Goal: Transaction & Acquisition: Obtain resource

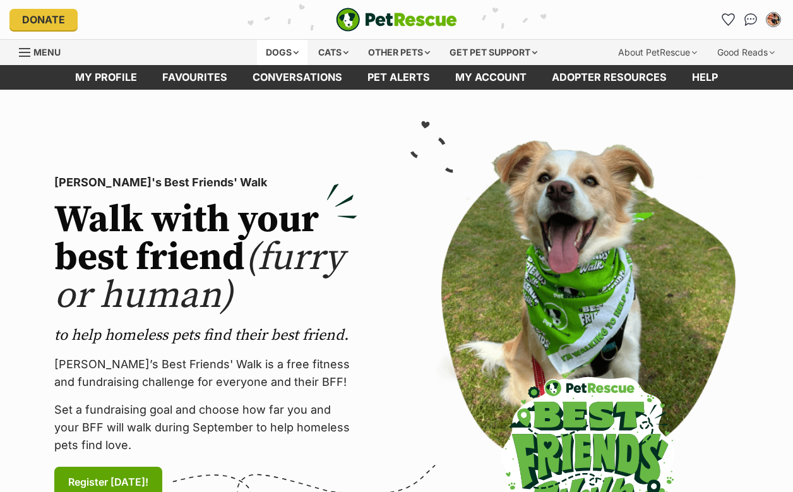
click at [278, 54] on div "Dogs" at bounding box center [282, 52] width 51 height 25
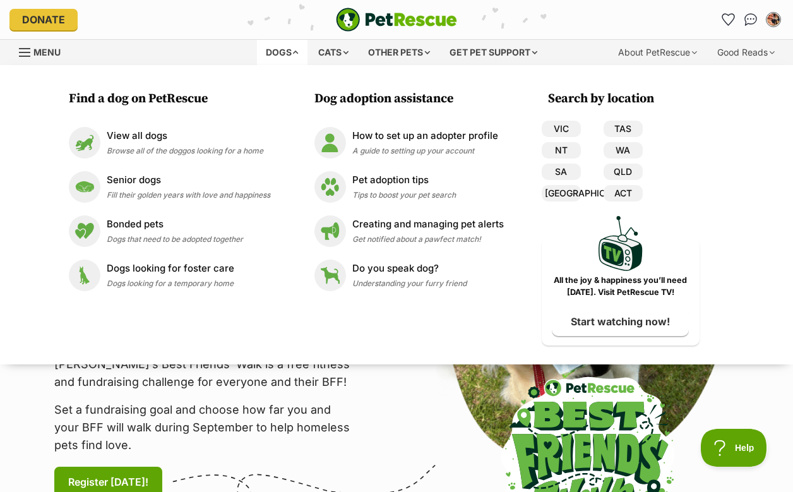
click at [562, 138] on div "VIC TAS NT WA SA QLD NSW ACT" at bounding box center [592, 164] width 101 height 86
click at [562, 132] on link "VIC" at bounding box center [561, 129] width 39 height 16
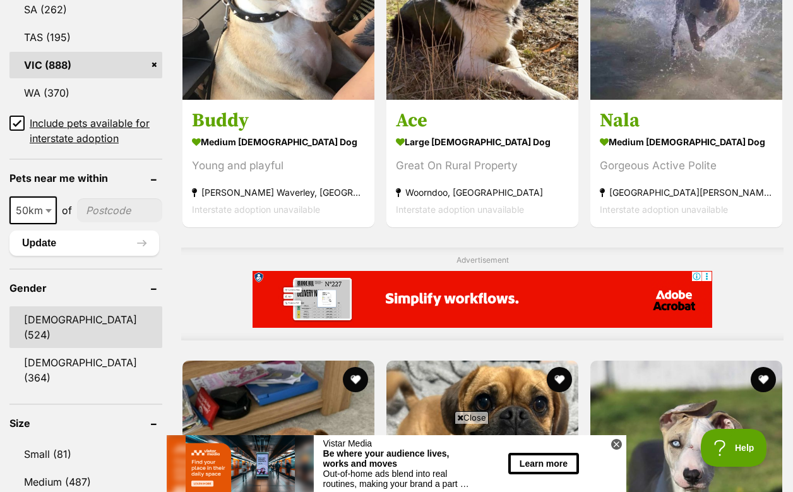
scroll to position [870, 0]
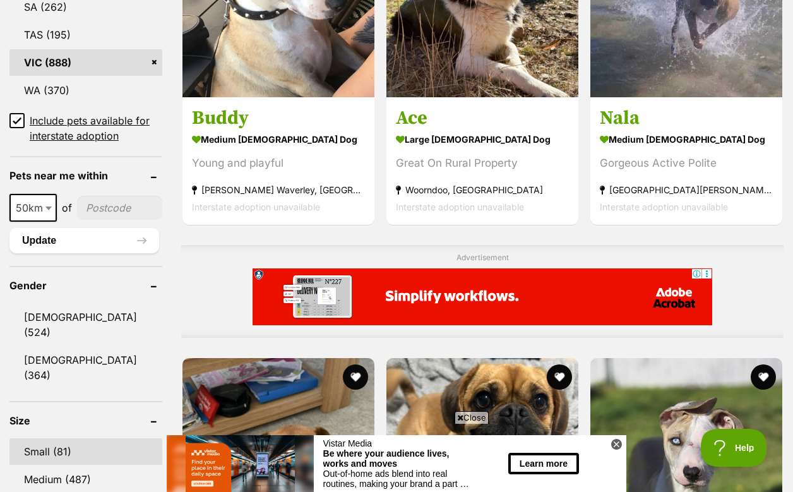
click at [59, 438] on link "Small (81)" at bounding box center [85, 451] width 153 height 27
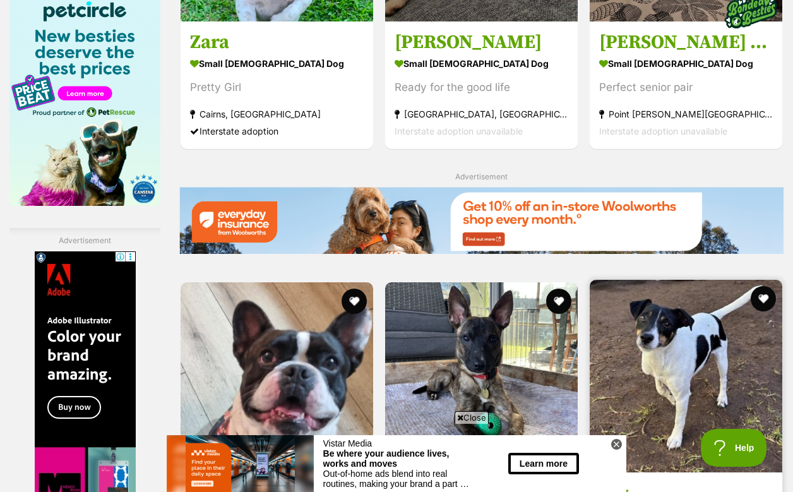
scroll to position [2088, 0]
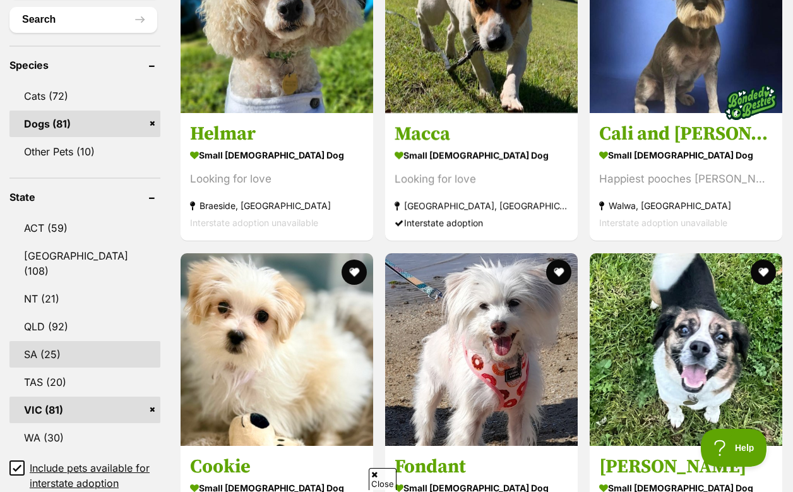
scroll to position [521, 0]
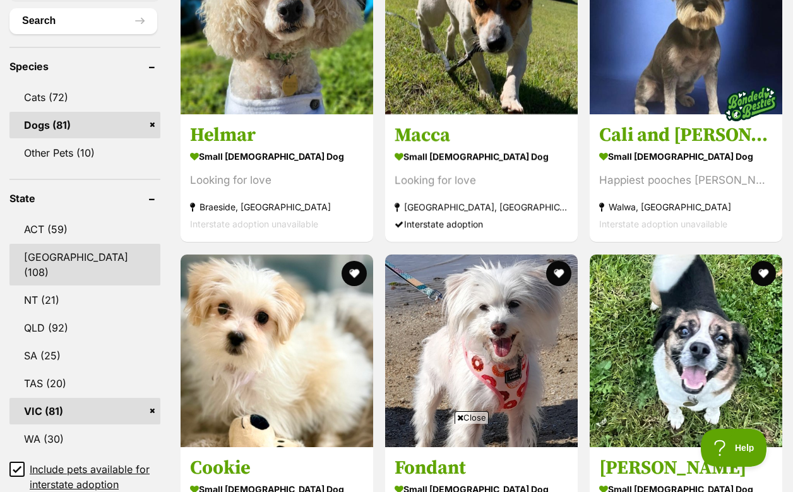
click at [42, 244] on link "[GEOGRAPHIC_DATA] (108)" at bounding box center [84, 265] width 151 height 42
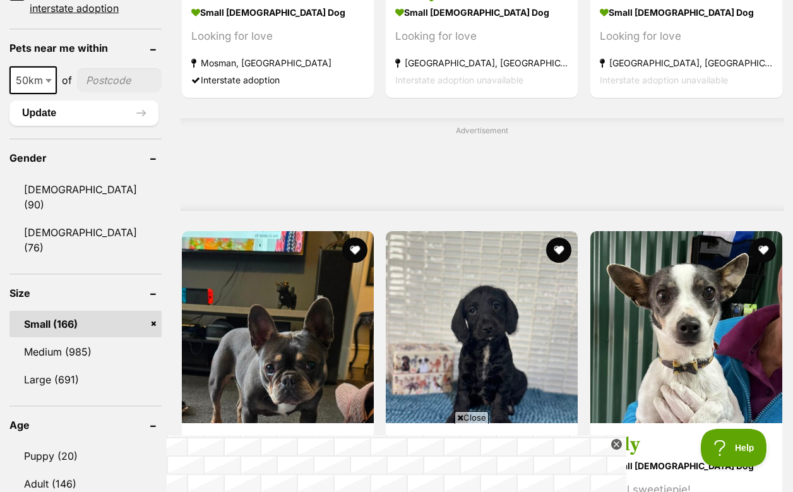
scroll to position [997, 0]
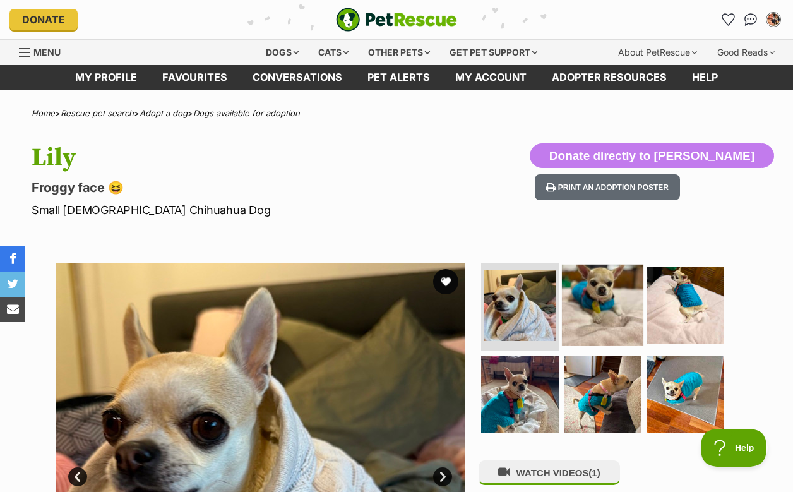
click at [608, 307] on img at bounding box center [602, 304] width 81 height 81
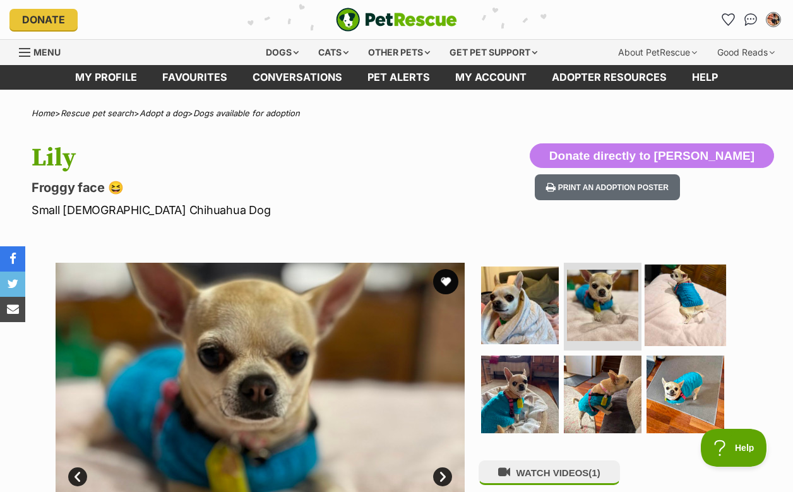
click at [689, 308] on img at bounding box center [685, 304] width 81 height 81
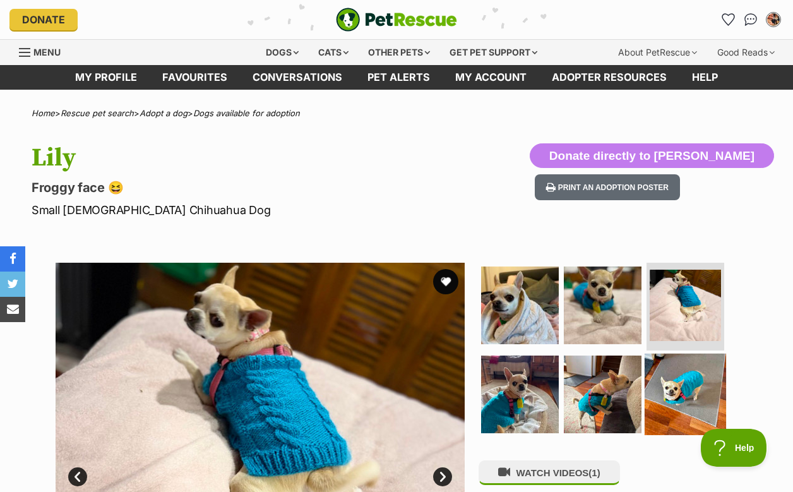
click at [667, 363] on img at bounding box center [685, 394] width 81 height 81
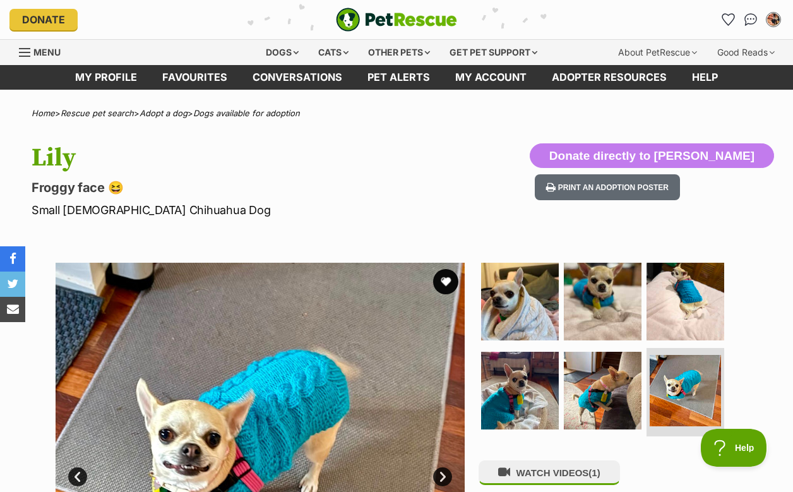
click at [725, 376] on ul at bounding box center [608, 352] width 259 height 179
click at [700, 373] on img at bounding box center [685, 390] width 75 height 75
click at [603, 388] on img at bounding box center [602, 390] width 81 height 81
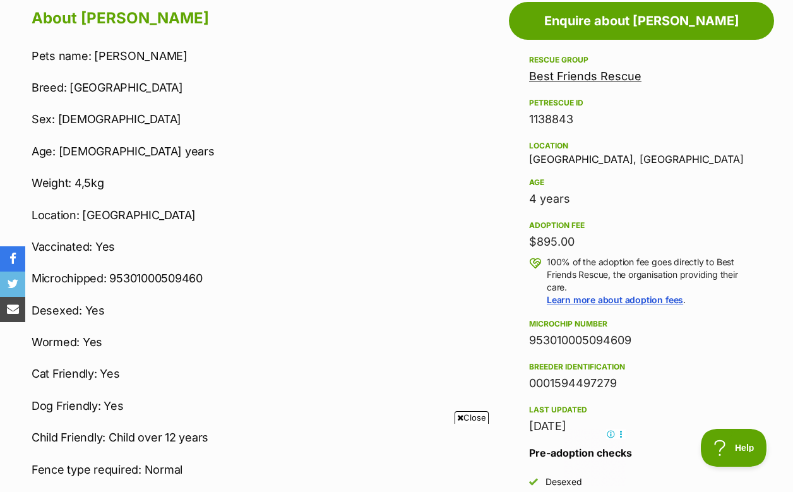
scroll to position [720, 0]
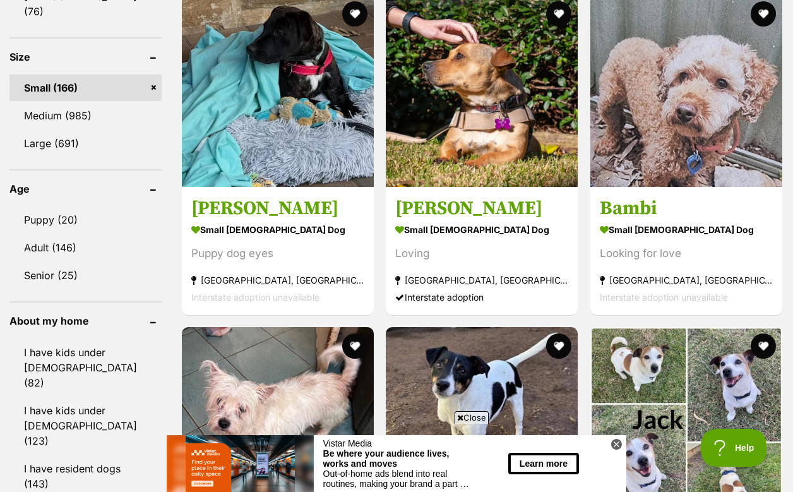
scroll to position [1212, 0]
